Goal: Task Accomplishment & Management: Use online tool/utility

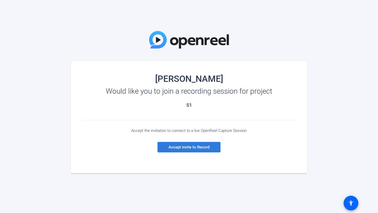
click at [191, 146] on span "Accept invite to Record" at bounding box center [189, 147] width 41 height 5
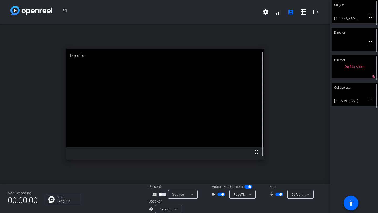
click at [193, 193] on icon at bounding box center [192, 194] width 6 height 6
click at [187, 174] on span "Screen Sharing" at bounding box center [181, 174] width 23 height 6
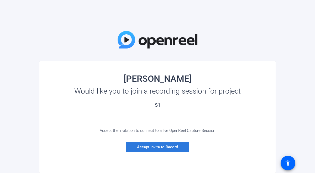
click at [170, 145] on span "Accept invite to Record" at bounding box center [157, 147] width 41 height 5
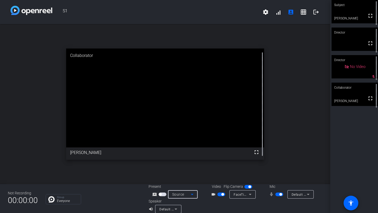
click at [192, 173] on icon at bounding box center [192, 194] width 6 height 6
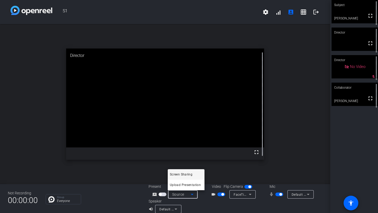
click at [191, 173] on span "Screen Sharing" at bounding box center [181, 174] width 23 height 6
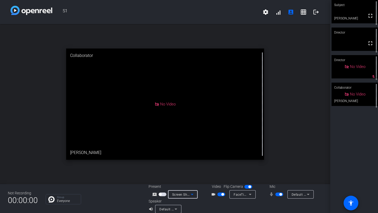
click at [192, 173] on icon at bounding box center [192, 194] width 6 height 6
click at [192, 173] on div at bounding box center [189, 106] width 378 height 213
